Goal: Information Seeking & Learning: Learn about a topic

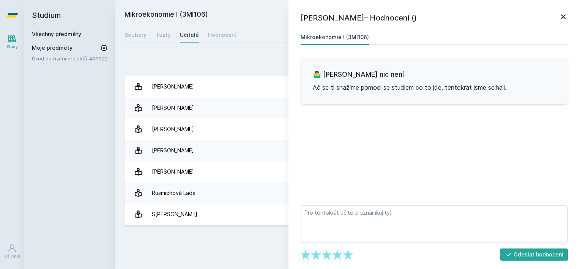
click at [560, 13] on icon at bounding box center [562, 16] width 9 height 9
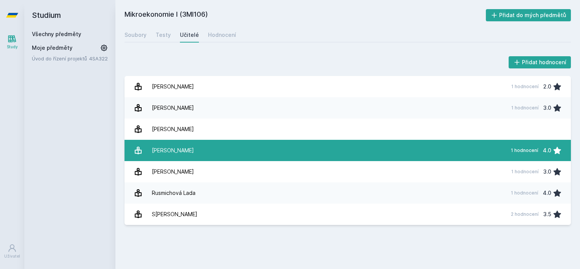
click at [217, 145] on link "[PERSON_NAME] 1 hodnocení 4.0" at bounding box center [347, 150] width 446 height 21
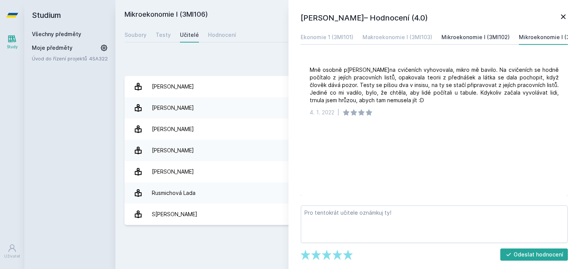
click at [476, 41] on div "Mikroekonomie I (3MI102)" at bounding box center [475, 37] width 68 height 8
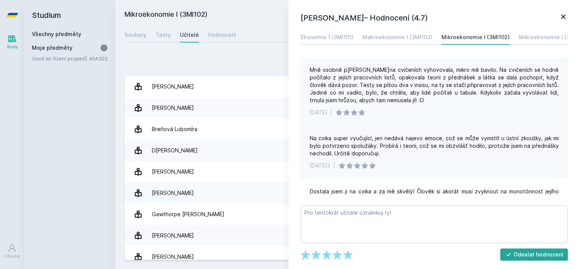
scroll to position [35, 0]
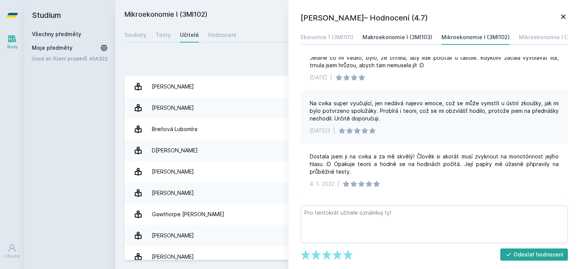
click at [368, 34] on div "Makroekonomie I (3MI103)" at bounding box center [397, 37] width 70 height 8
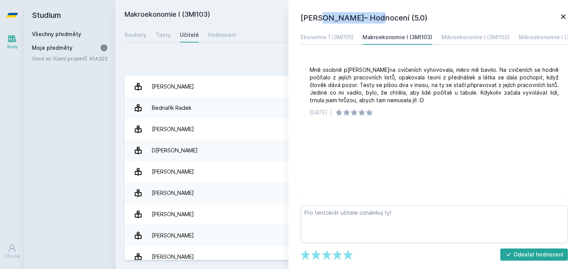
drag, startPoint x: 300, startPoint y: 17, endPoint x: 351, endPoint y: 11, distance: 51.2
click at [351, 11] on div "[PERSON_NAME]– Hodnocení (5.0) Ekonomie 1 (3MI101) Makroekonomie I (3MI103) Mik…" at bounding box center [433, 134] width 291 height 269
copy h1 "[PERSON_NAME]"
click at [565, 18] on icon at bounding box center [563, 16] width 5 height 5
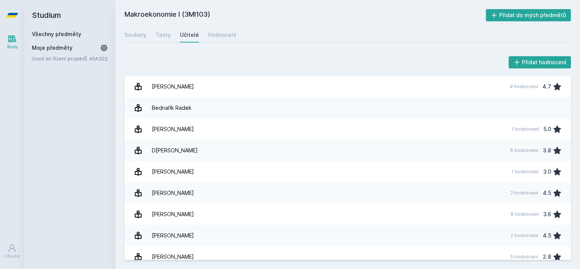
click at [42, 30] on h2 "Studium" at bounding box center [70, 15] width 76 height 30
drag, startPoint x: 42, startPoint y: 30, endPoint x: 42, endPoint y: 36, distance: 6.1
click at [42, 33] on div "Všechny předměty" at bounding box center [70, 34] width 76 height 8
click at [46, 41] on div "Všechny předměty Moje předměty Úvod do řízení projektů 4SA322" at bounding box center [70, 46] width 76 height 32
click at [45, 33] on link "Všechny předměty" at bounding box center [56, 34] width 49 height 6
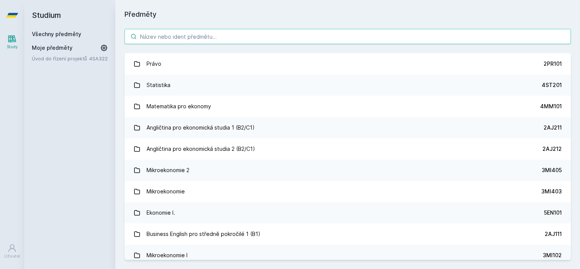
click at [165, 40] on input "search" at bounding box center [347, 36] width 446 height 15
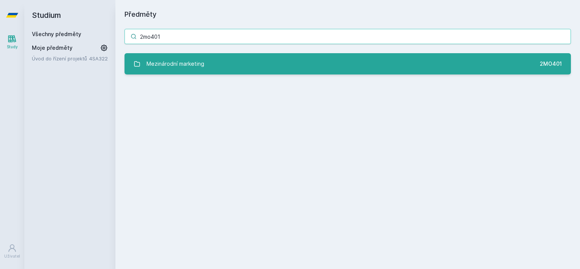
type input "2mo401"
click at [159, 53] on link "Mezinárodní marketing 2MO401" at bounding box center [347, 63] width 446 height 21
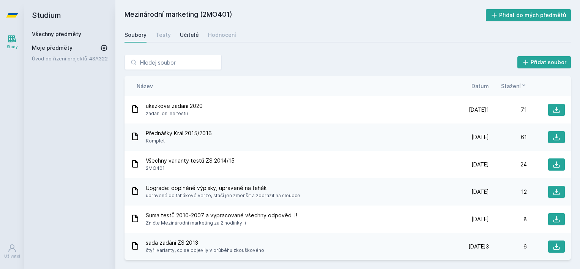
click at [188, 37] on div "Učitelé" at bounding box center [189, 35] width 19 height 8
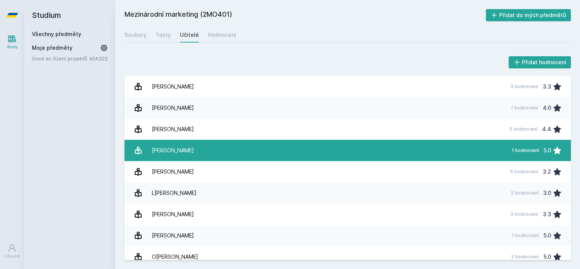
scroll to position [50, 0]
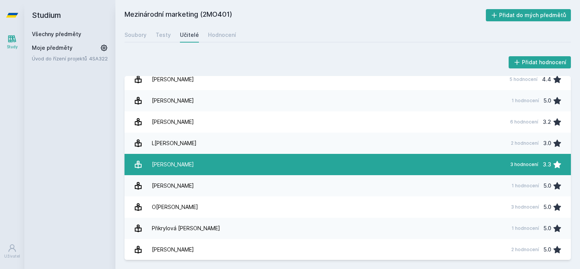
click at [224, 155] on link "[PERSON_NAME] 3 hodnocení 3.3" at bounding box center [347, 164] width 446 height 21
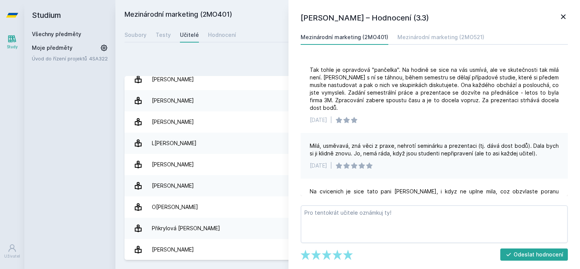
scroll to position [65, 0]
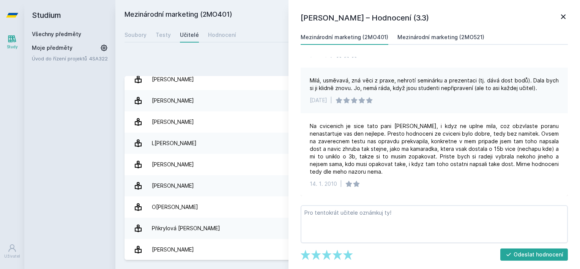
click at [445, 31] on link "Mezinárodní marketing (2MO521)" at bounding box center [440, 37] width 87 height 15
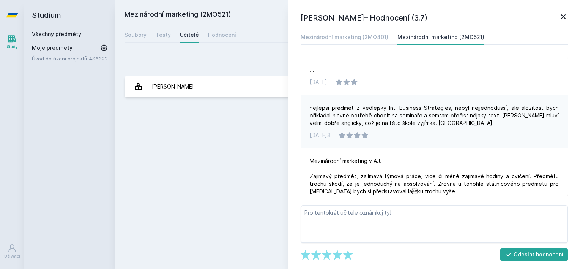
scroll to position [20, 0]
